Goal: Task Accomplishment & Management: Complete application form

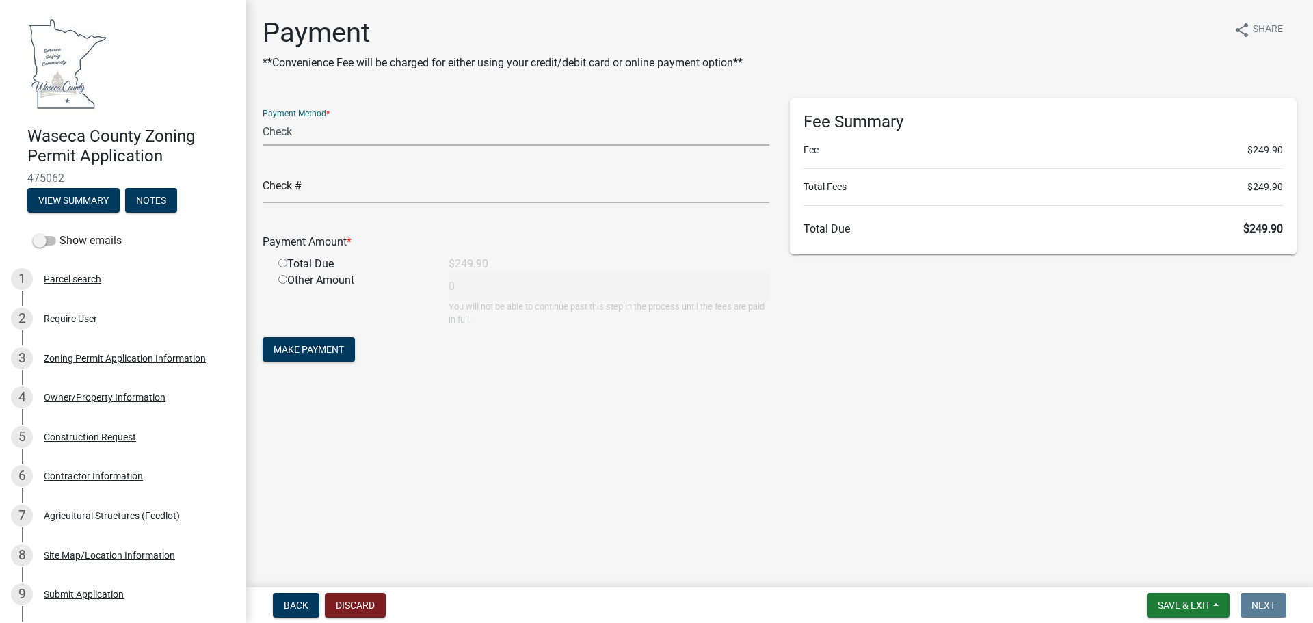
select select "1: 0"
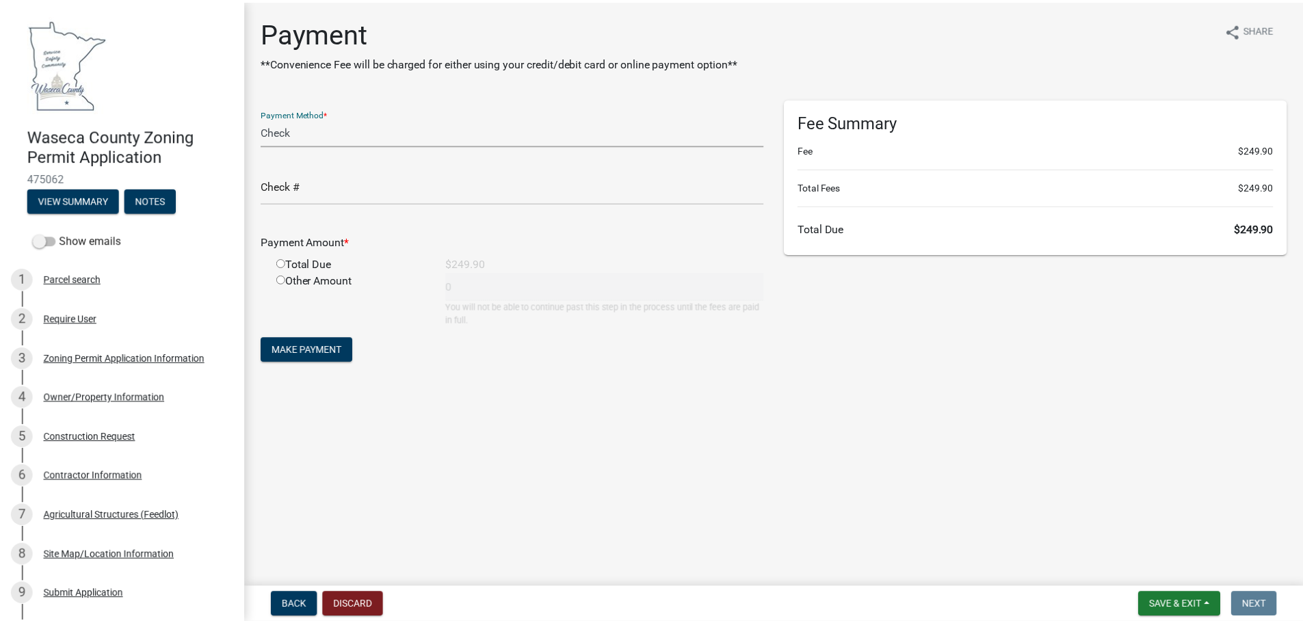
scroll to position [353, 0]
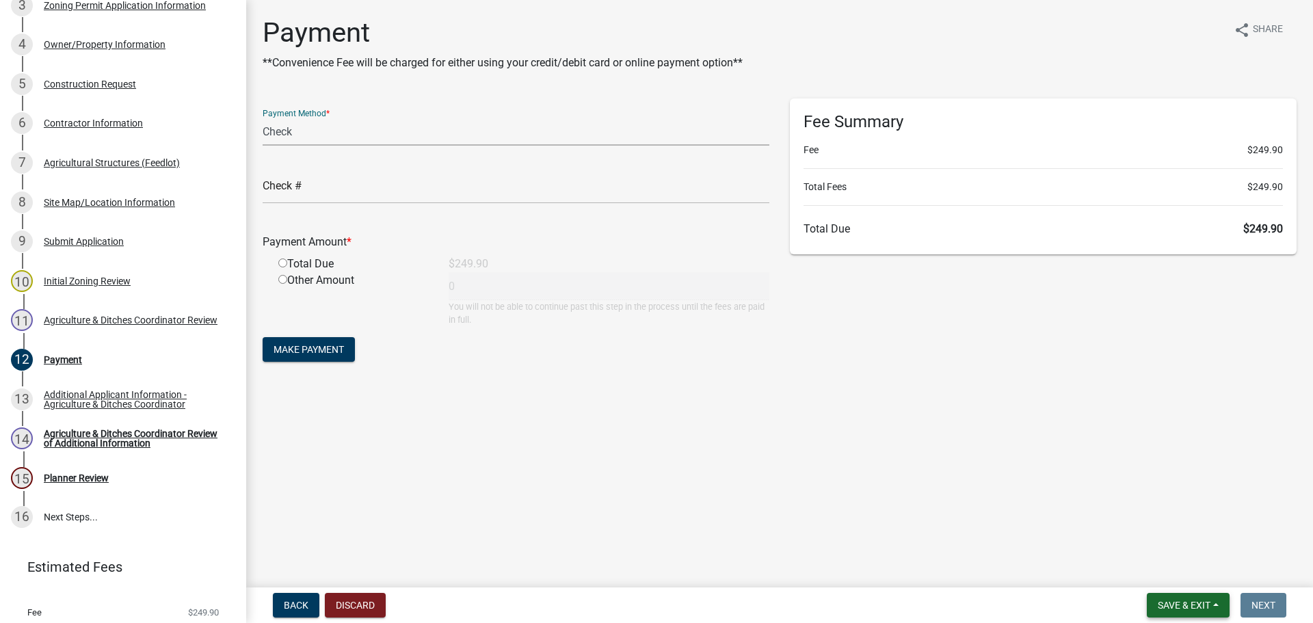
click at [1173, 609] on span "Save & Exit" at bounding box center [1184, 605] width 53 height 11
click at [1160, 566] on button "Save & Exit" at bounding box center [1174, 569] width 109 height 33
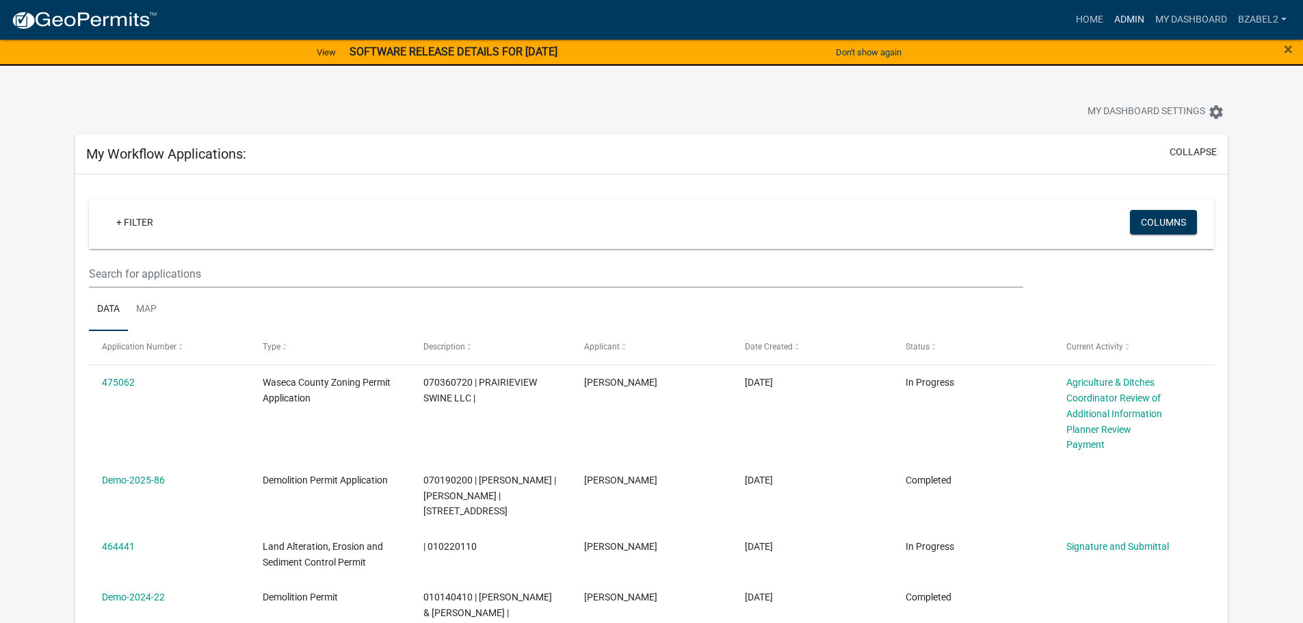
click at [1134, 21] on link "Admin" at bounding box center [1129, 20] width 41 height 26
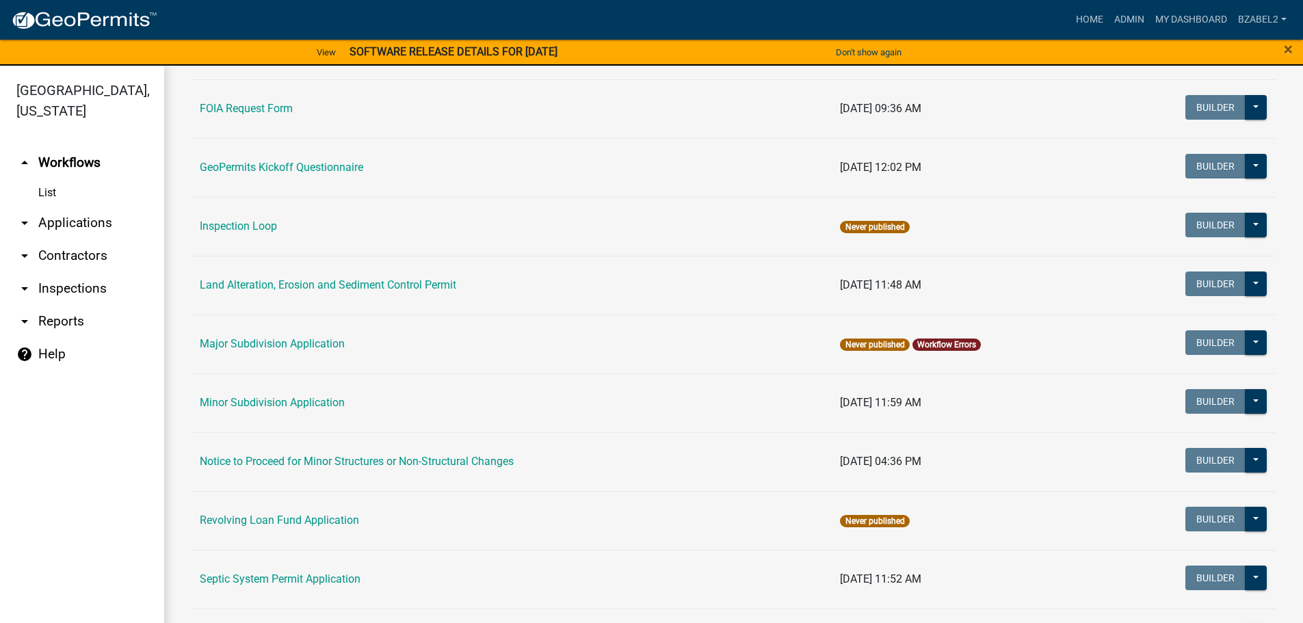
scroll to position [616, 0]
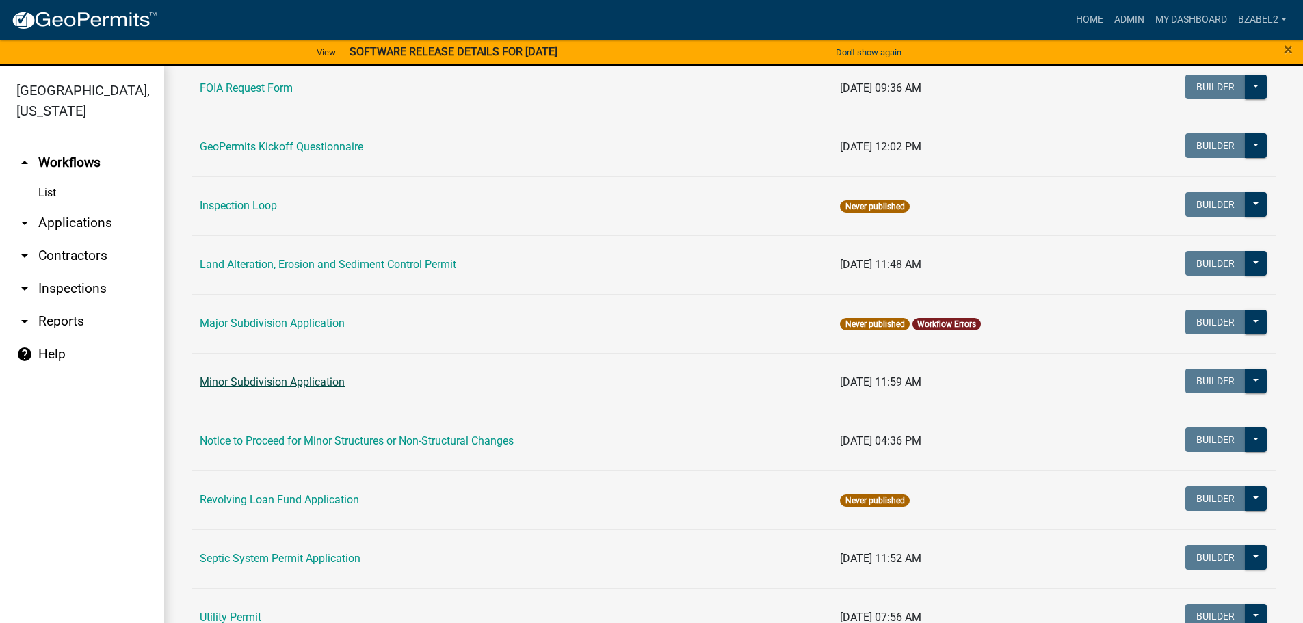
click at [295, 380] on link "Minor Subdivision Application" at bounding box center [272, 382] width 145 height 13
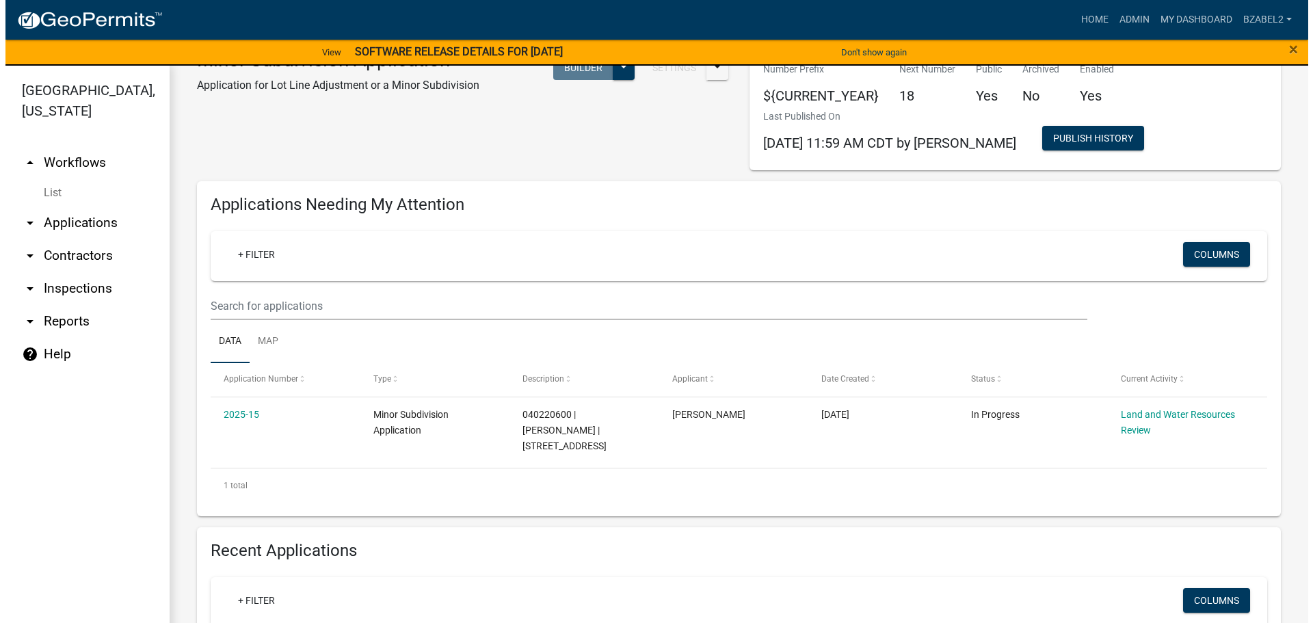
scroll to position [68, 0]
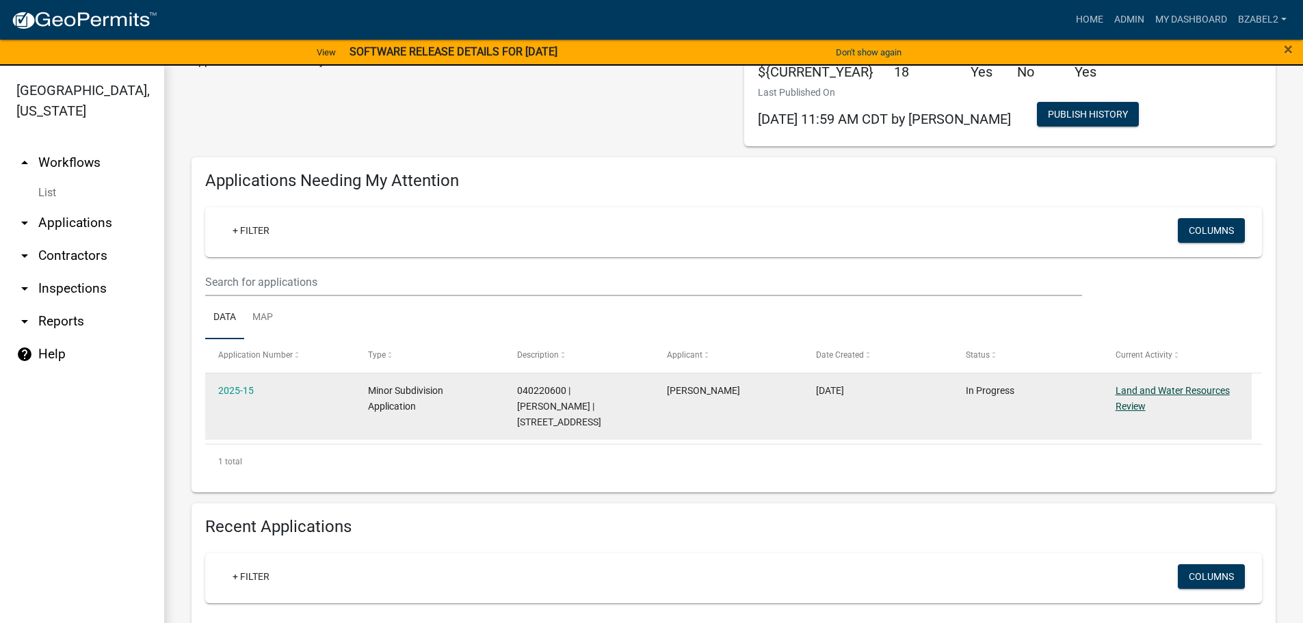
click at [1155, 389] on link "Land and Water Resources Review" at bounding box center [1173, 398] width 114 height 27
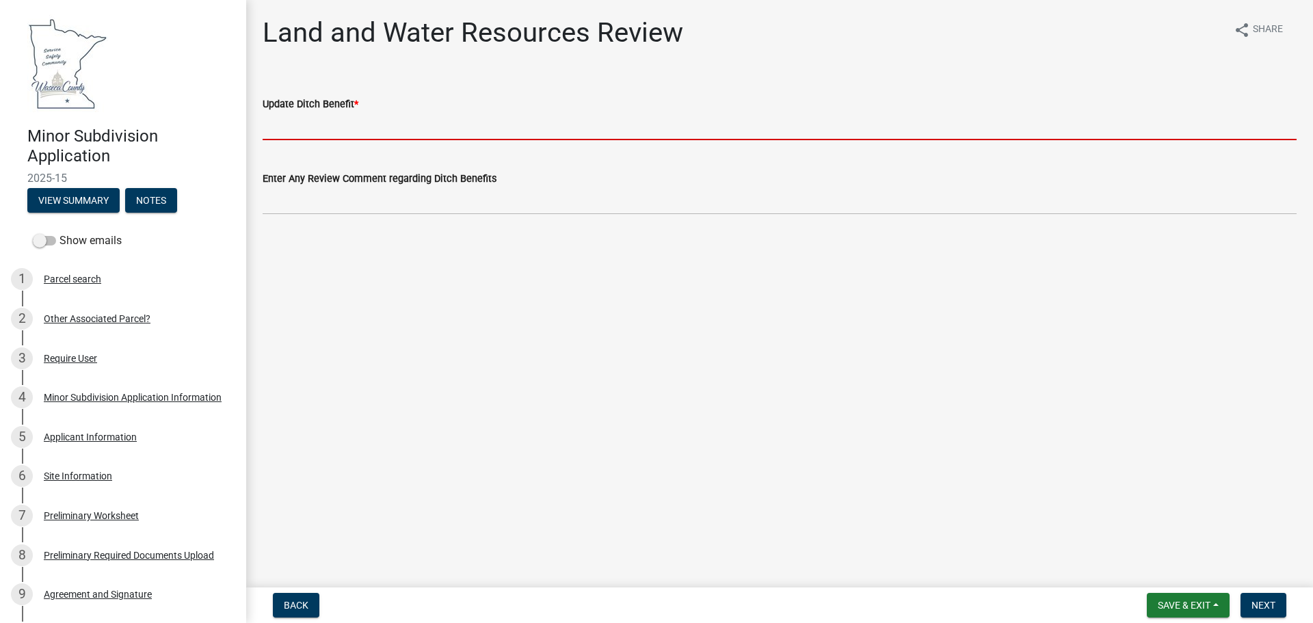
click at [308, 123] on input "Update Ditch Benefit *" at bounding box center [780, 126] width 1034 height 28
type input "BZ"
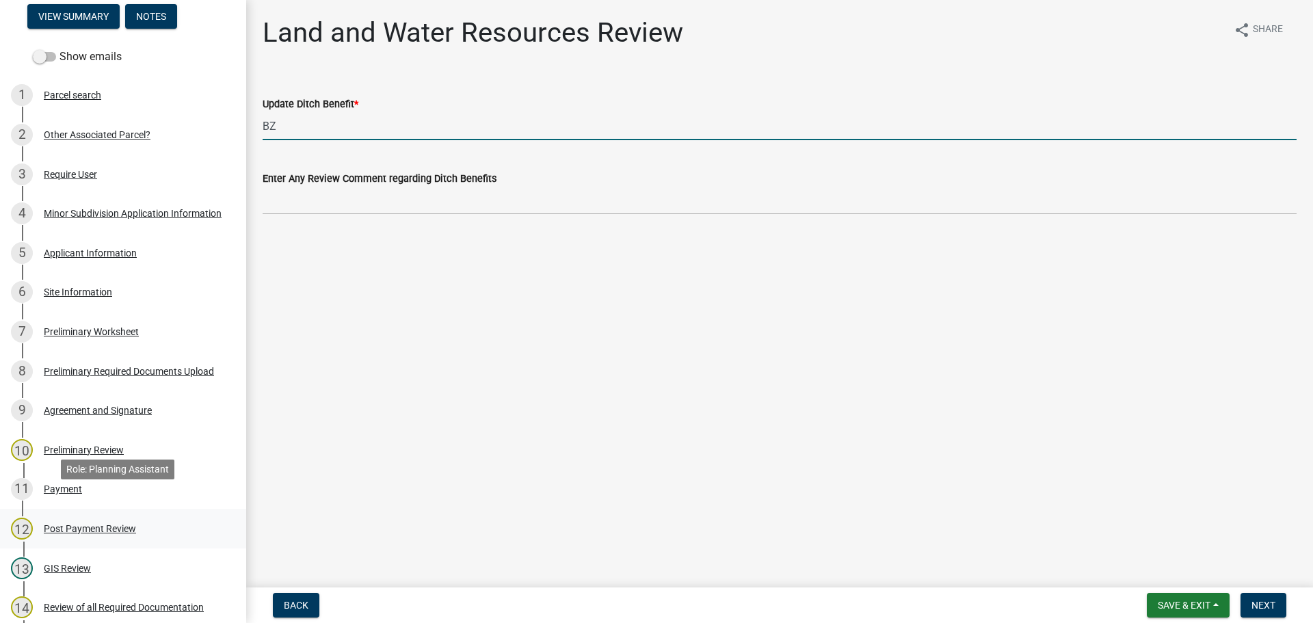
scroll to position [205, 0]
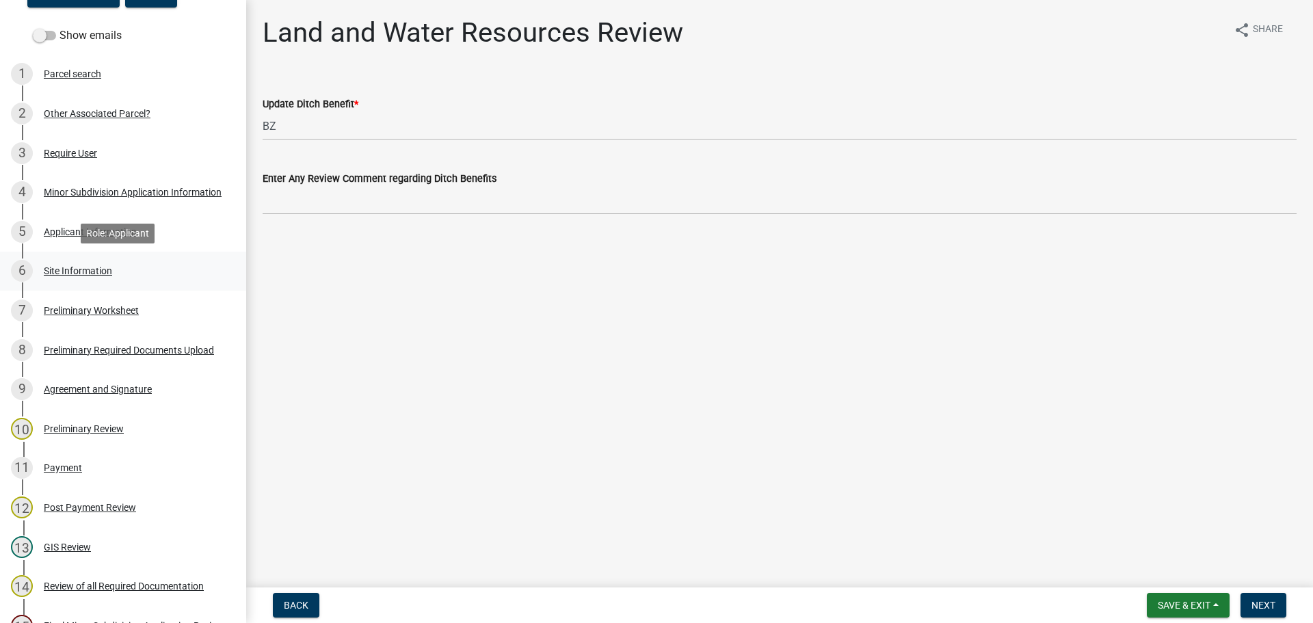
click at [78, 272] on div "Site Information" at bounding box center [78, 271] width 68 height 10
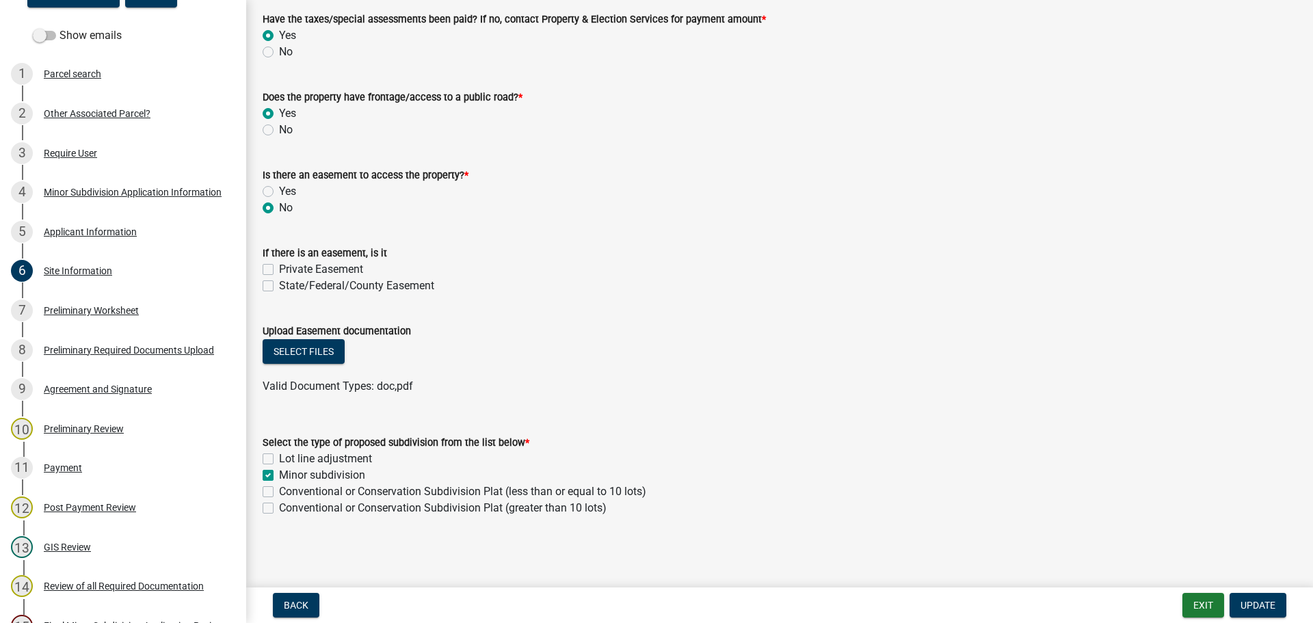
scroll to position [0, 0]
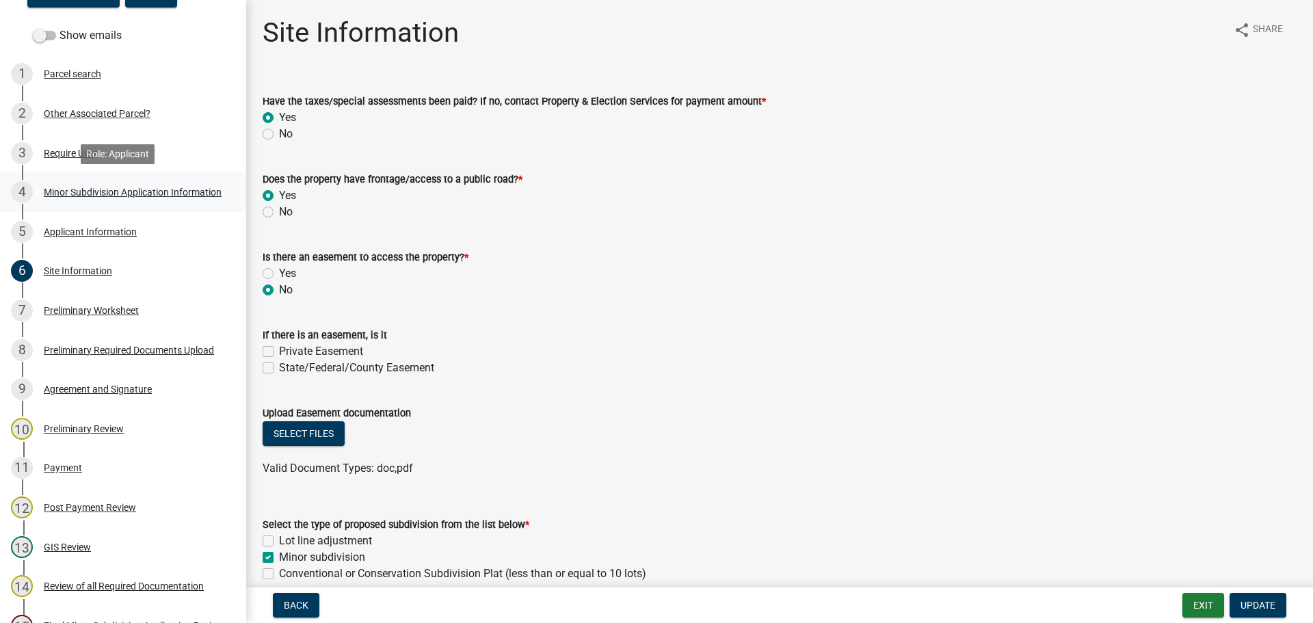
click at [59, 190] on div "Minor Subdivision Application Information" at bounding box center [133, 192] width 178 height 10
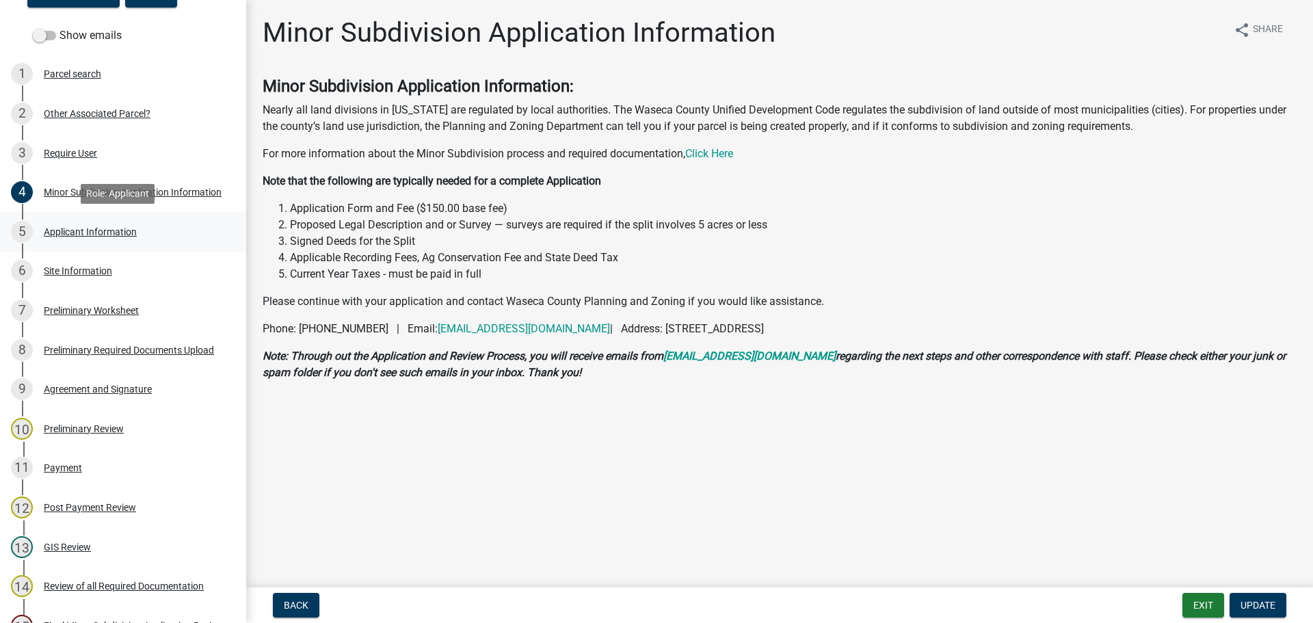
click at [96, 234] on div "Applicant Information" at bounding box center [90, 232] width 93 height 10
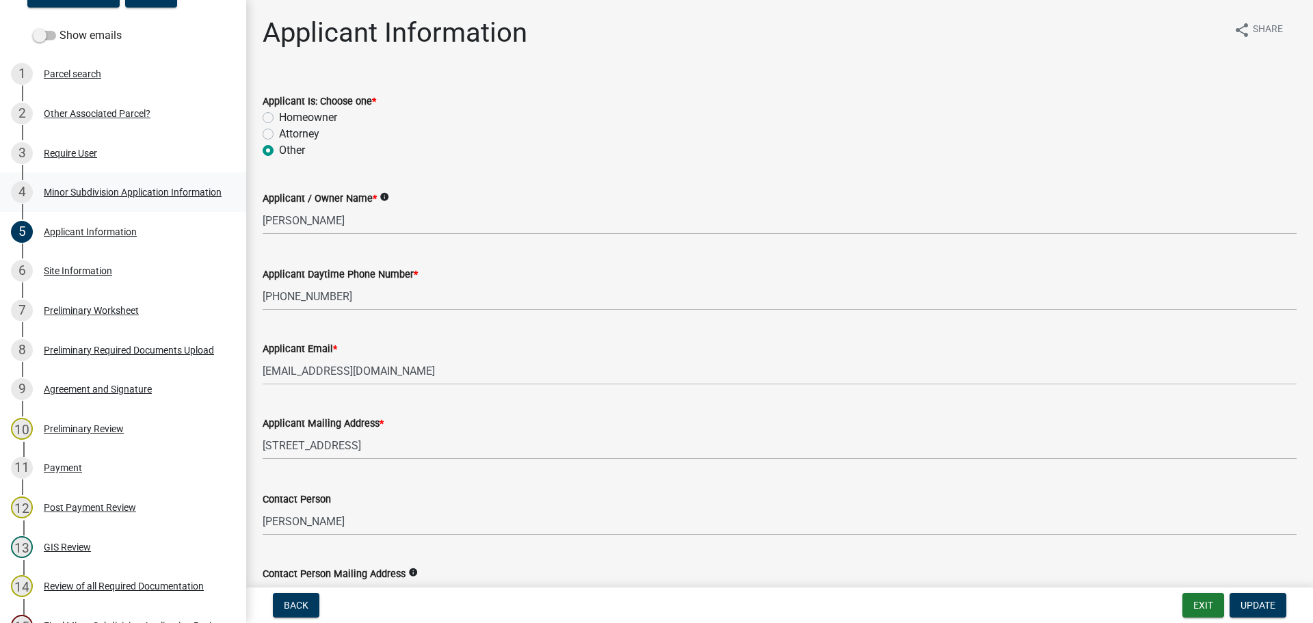
click at [61, 190] on div "Minor Subdivision Application Information" at bounding box center [133, 192] width 178 height 10
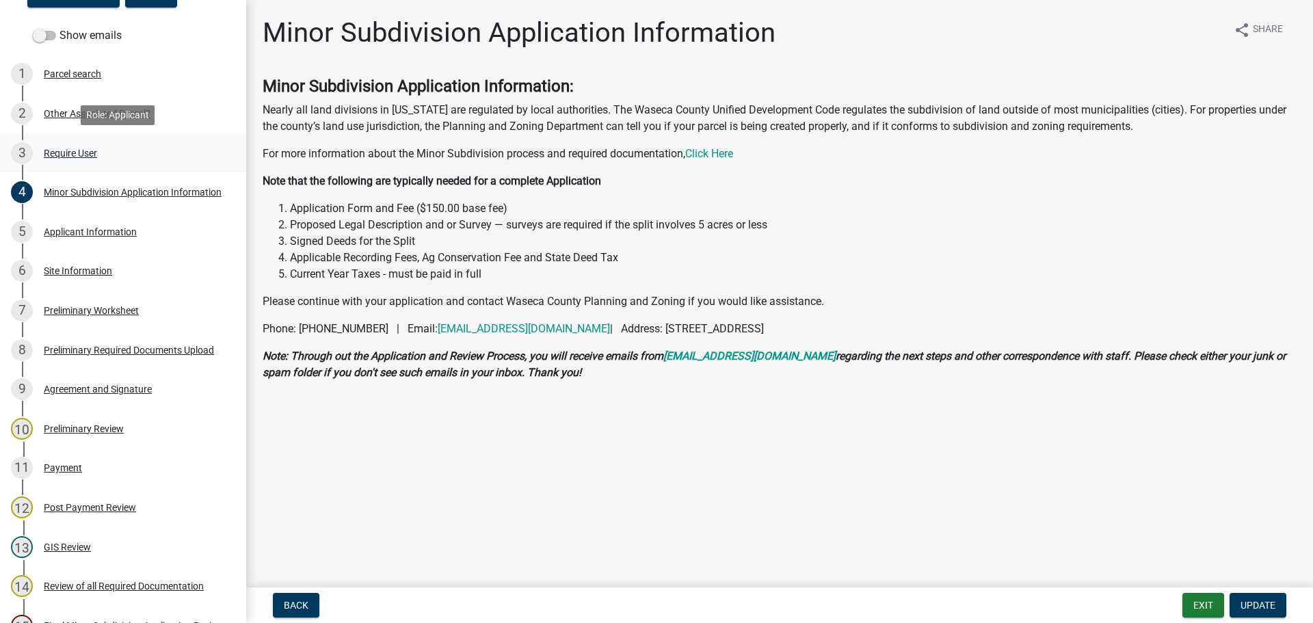
click at [70, 149] on div "Require User" at bounding box center [70, 153] width 53 height 10
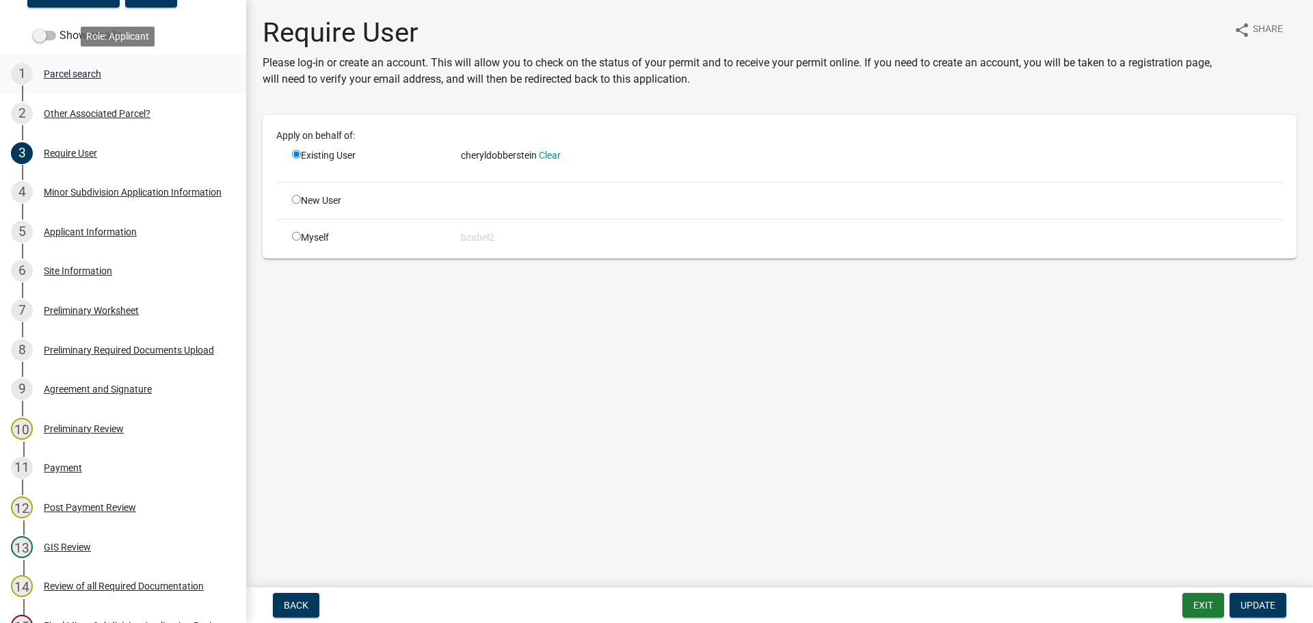
click at [58, 69] on div "Parcel search" at bounding box center [72, 74] width 57 height 10
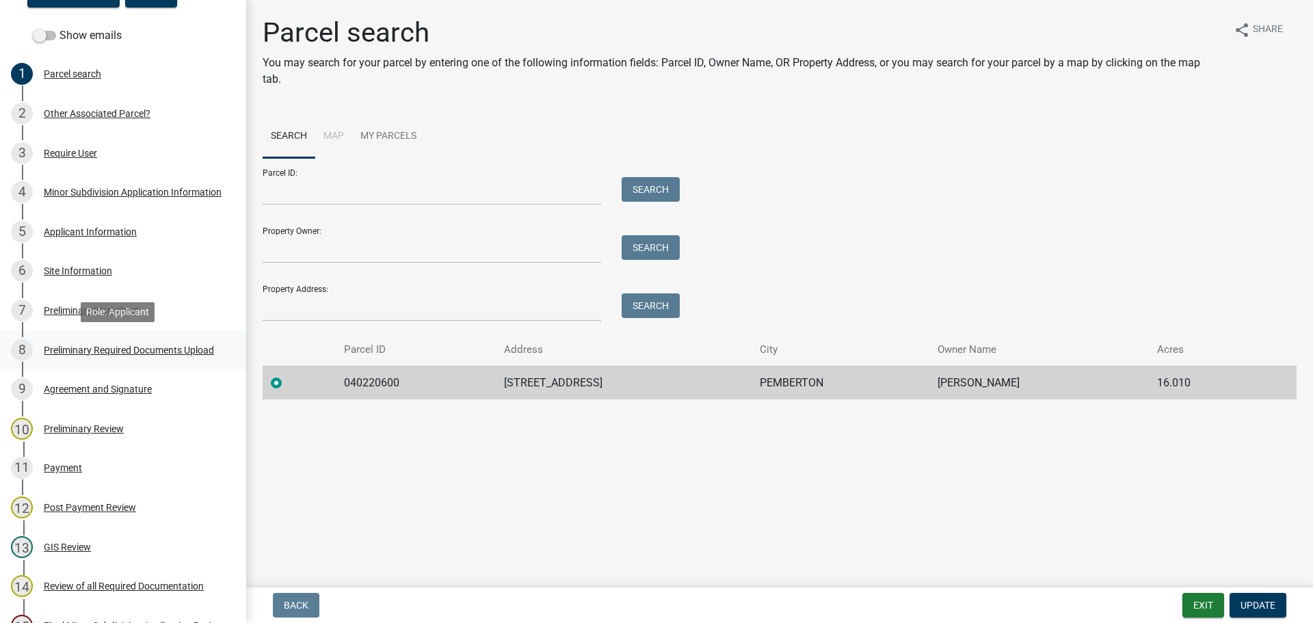
click at [81, 347] on div "Preliminary Required Documents Upload" at bounding box center [129, 350] width 170 height 10
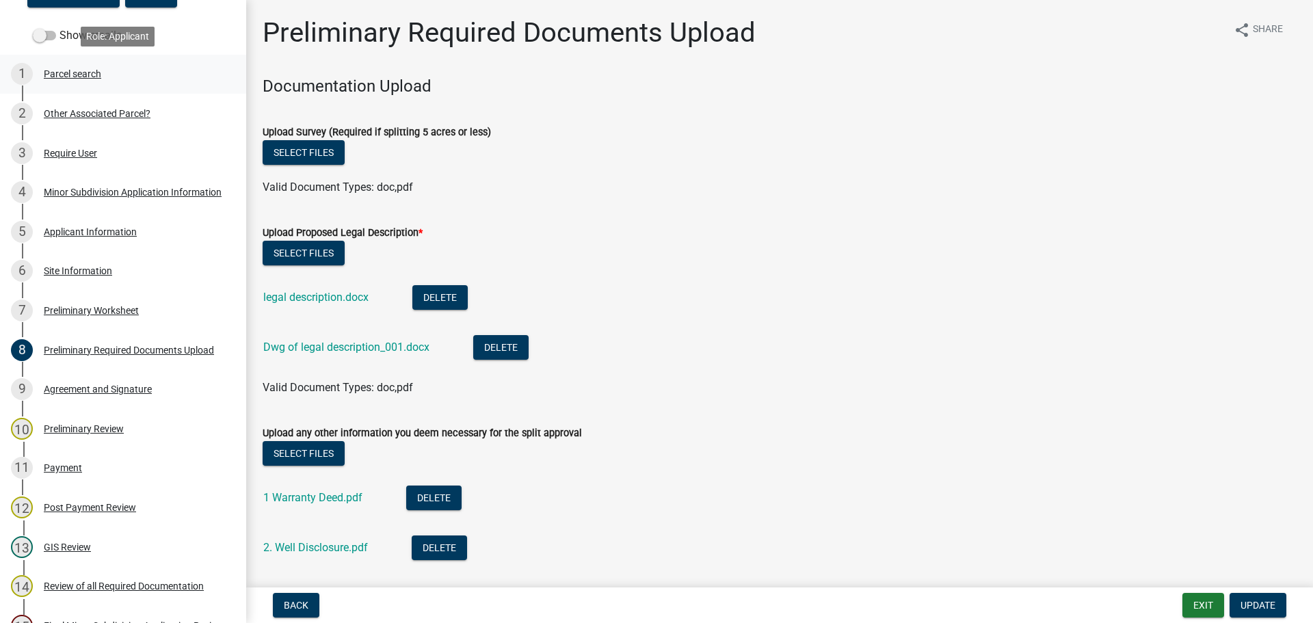
click at [70, 74] on div "Parcel search" at bounding box center [72, 74] width 57 height 10
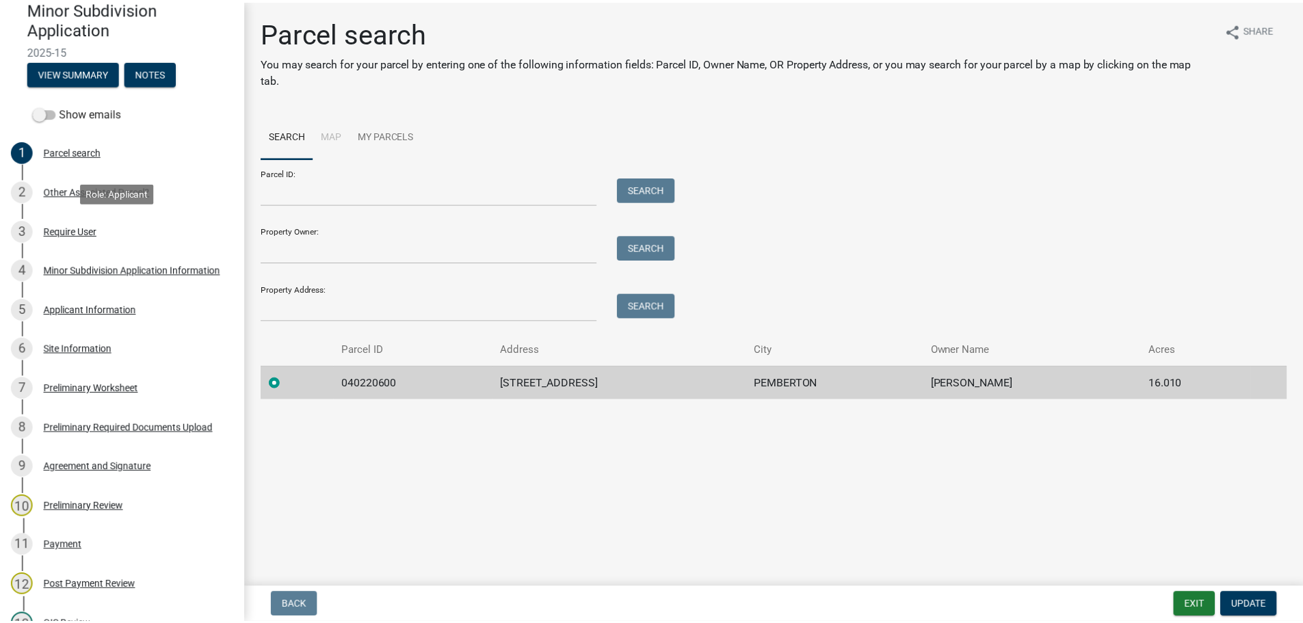
scroll to position [616, 0]
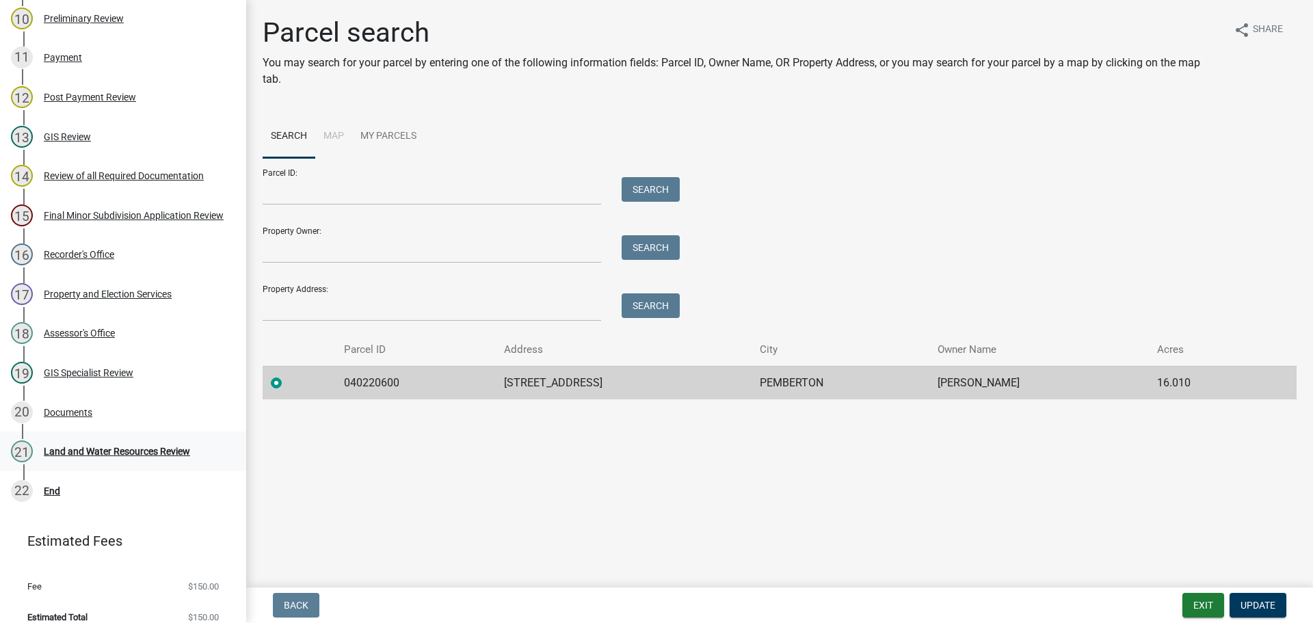
click at [153, 451] on div "Land and Water Resources Review" at bounding box center [117, 452] width 146 height 10
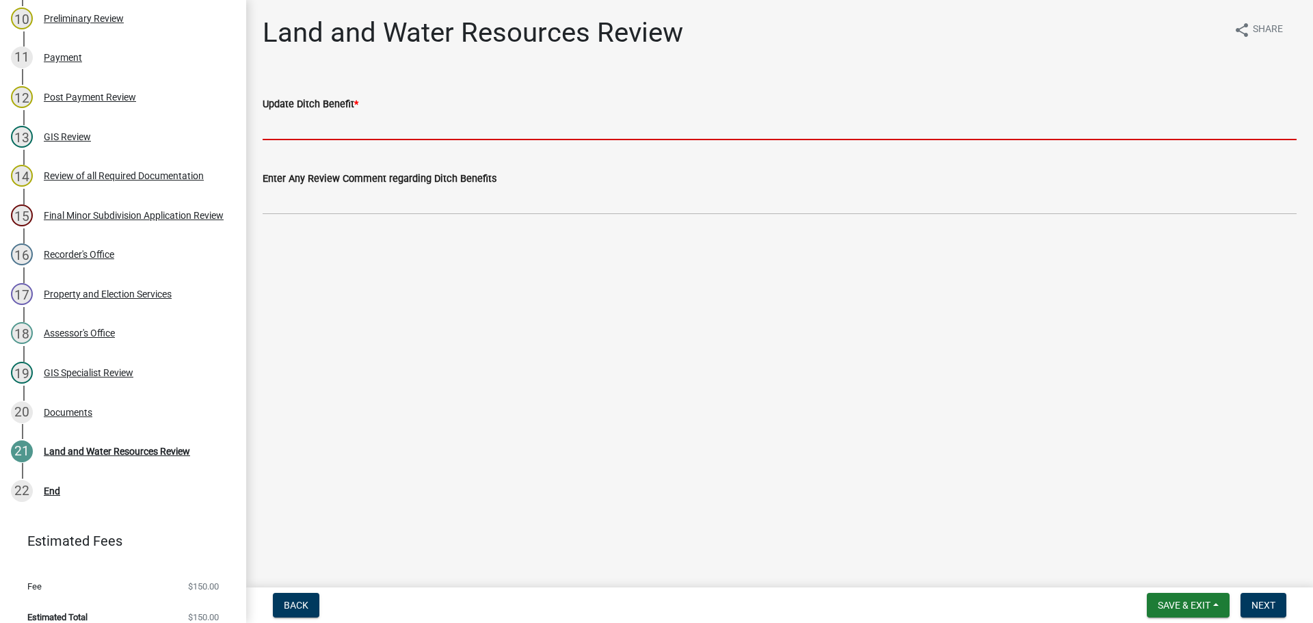
click at [398, 132] on input "Update Ditch Benefit *" at bounding box center [780, 126] width 1034 height 28
type input "BZ"
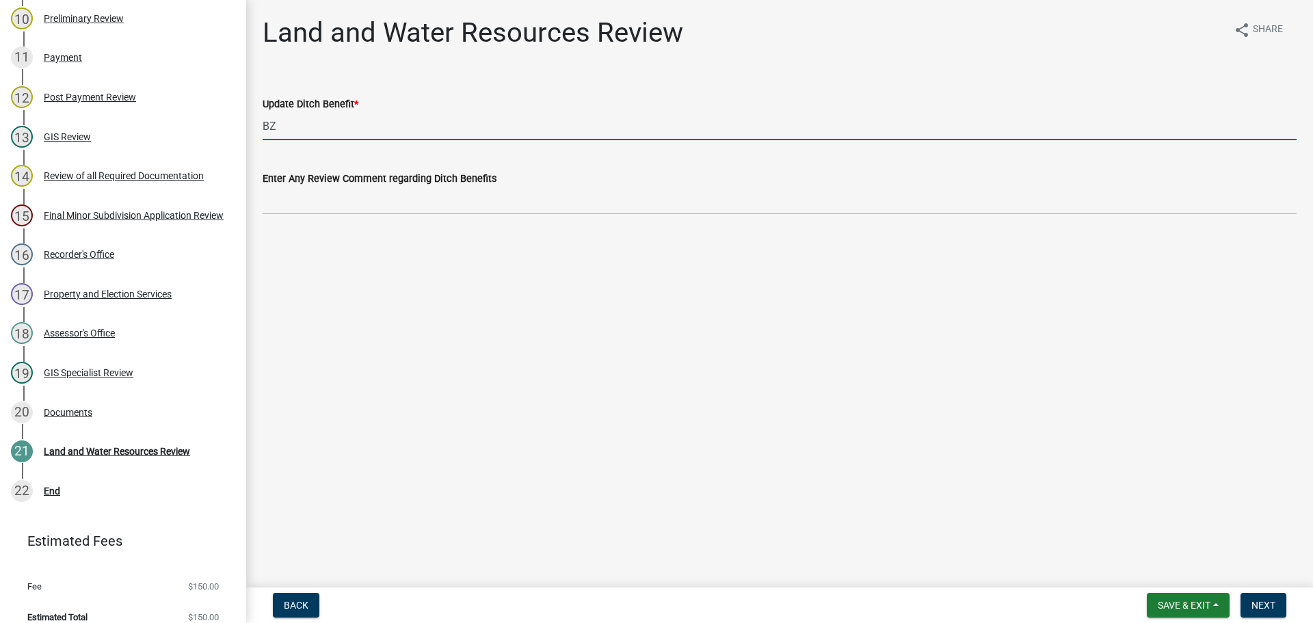
click at [348, 166] on div "Enter Any Review Comment regarding Ditch Benefits" at bounding box center [780, 183] width 1034 height 64
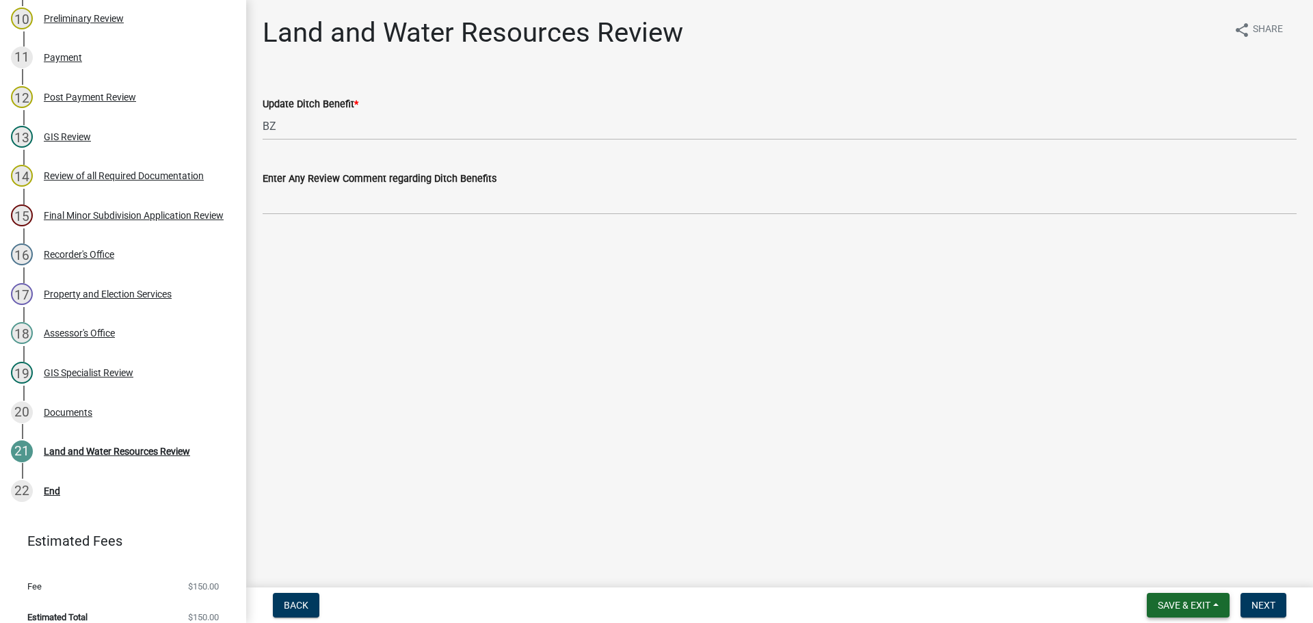
click at [1165, 598] on button "Save & Exit" at bounding box center [1188, 605] width 83 height 25
click at [1162, 568] on button "Save & Exit" at bounding box center [1174, 569] width 109 height 33
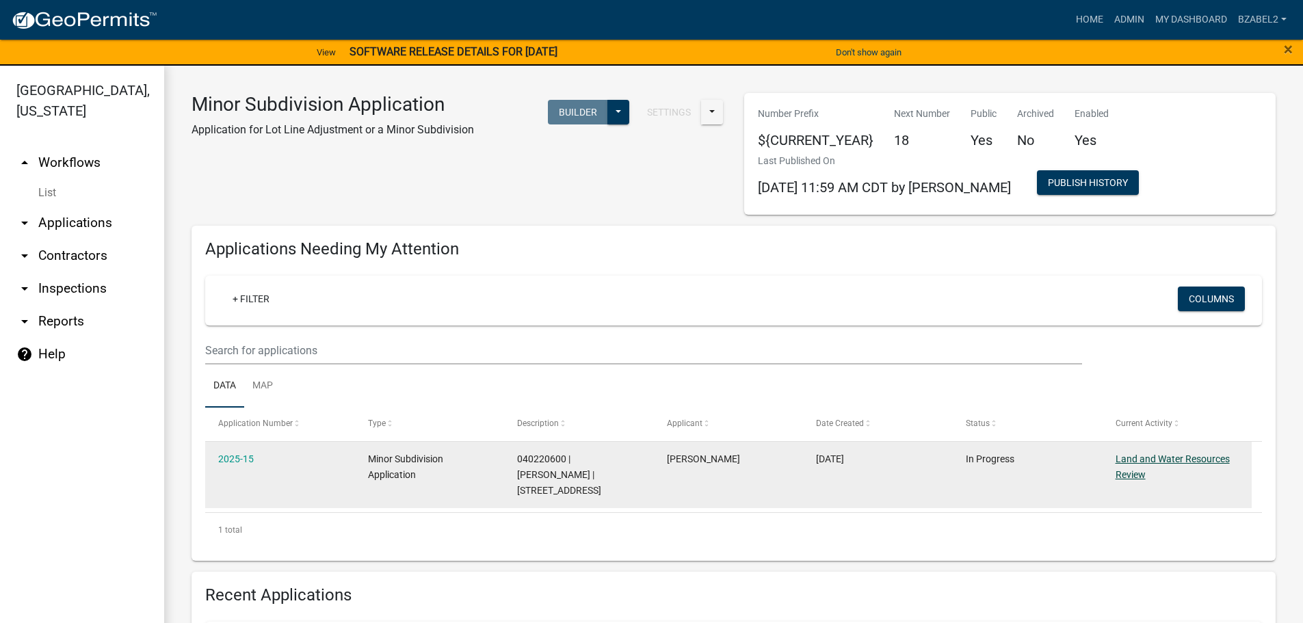
click at [1164, 457] on link "Land and Water Resources Review" at bounding box center [1173, 466] width 114 height 27
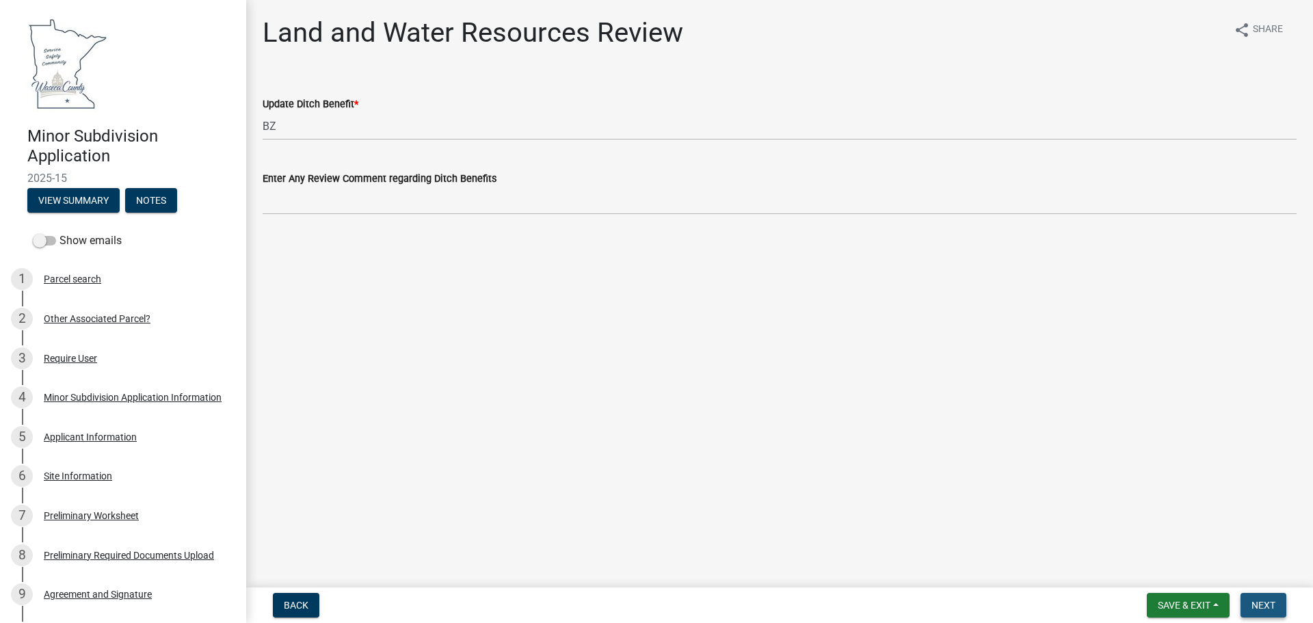
click at [1262, 601] on span "Next" at bounding box center [1264, 605] width 24 height 11
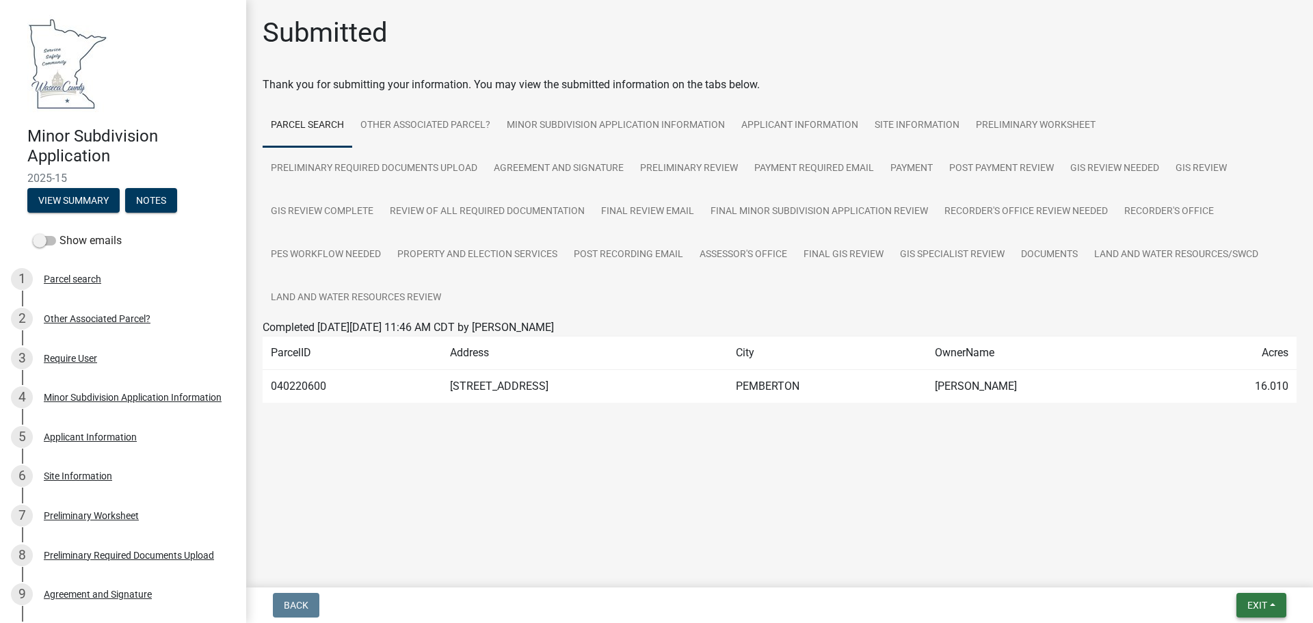
click at [1257, 603] on span "Exit" at bounding box center [1258, 605] width 20 height 11
click at [1237, 574] on button "Save & Exit" at bounding box center [1231, 569] width 109 height 33
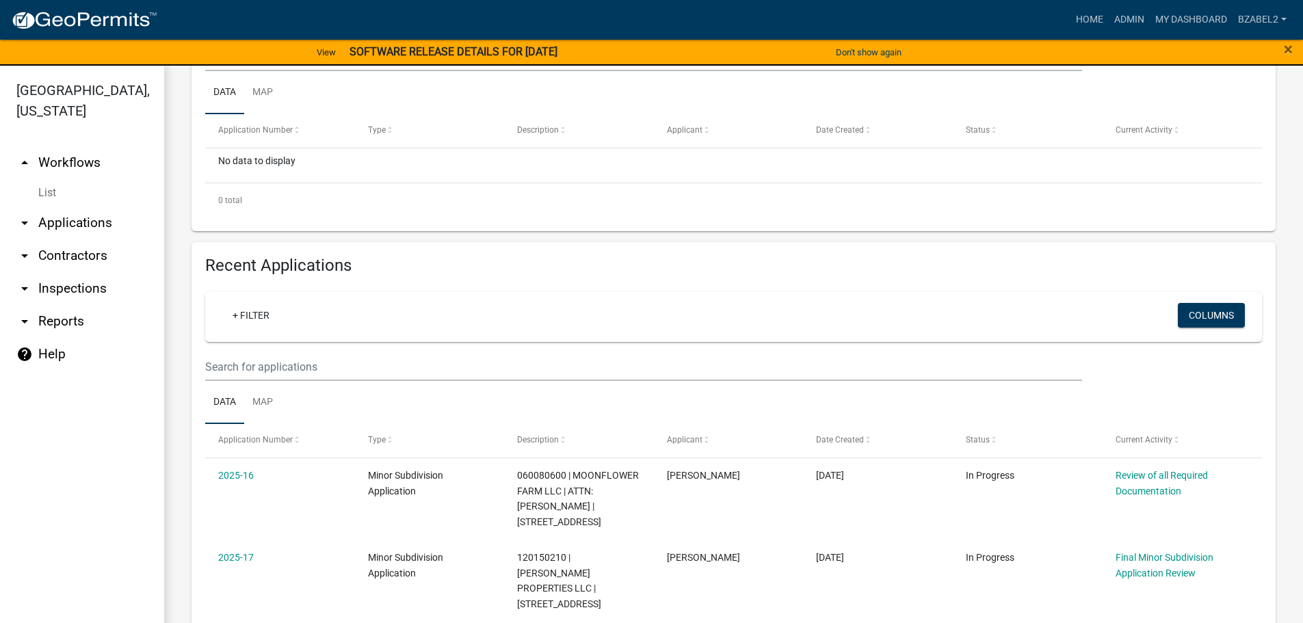
scroll to position [342, 0]
